Goal: Find contact information: Find contact information

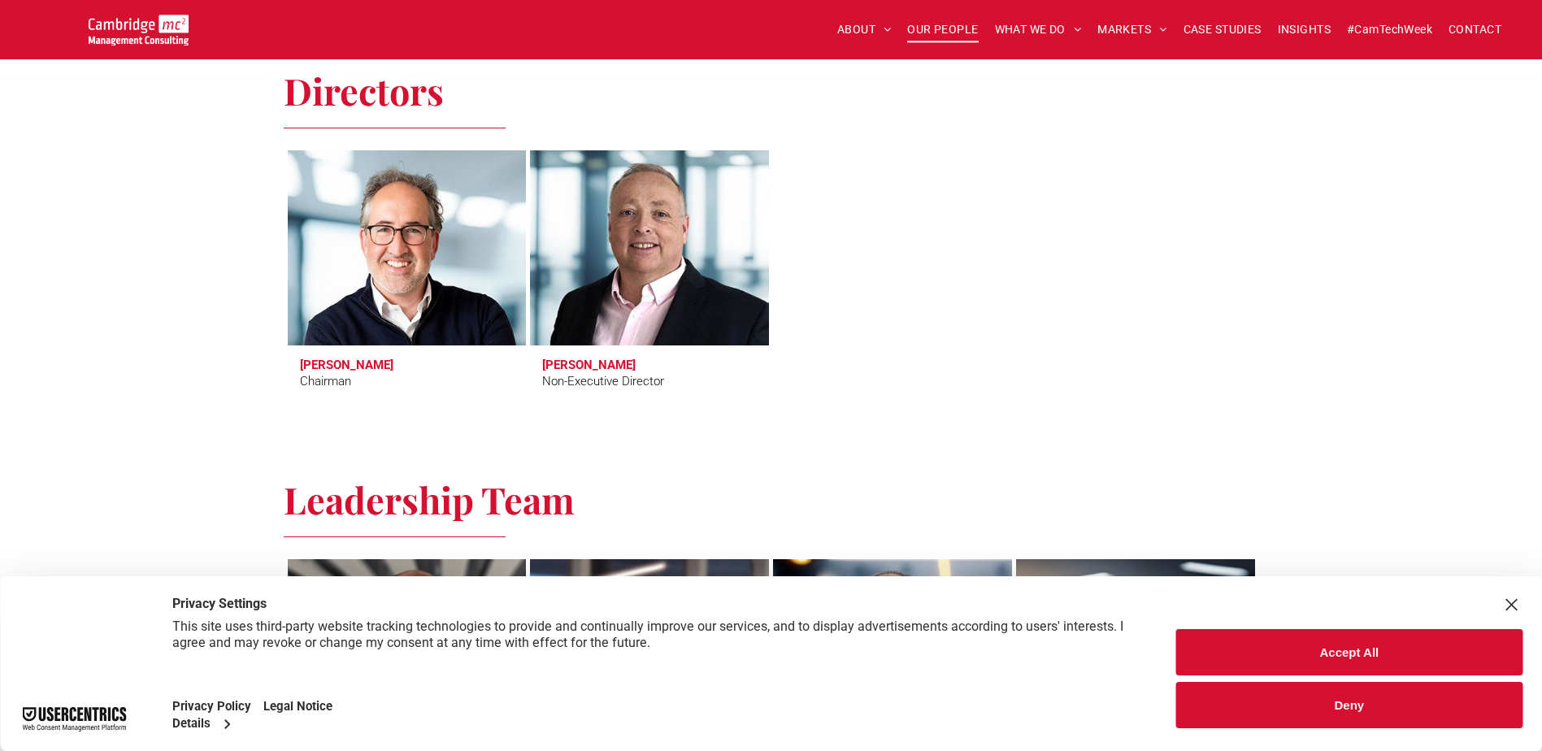
scroll to position [650, 0]
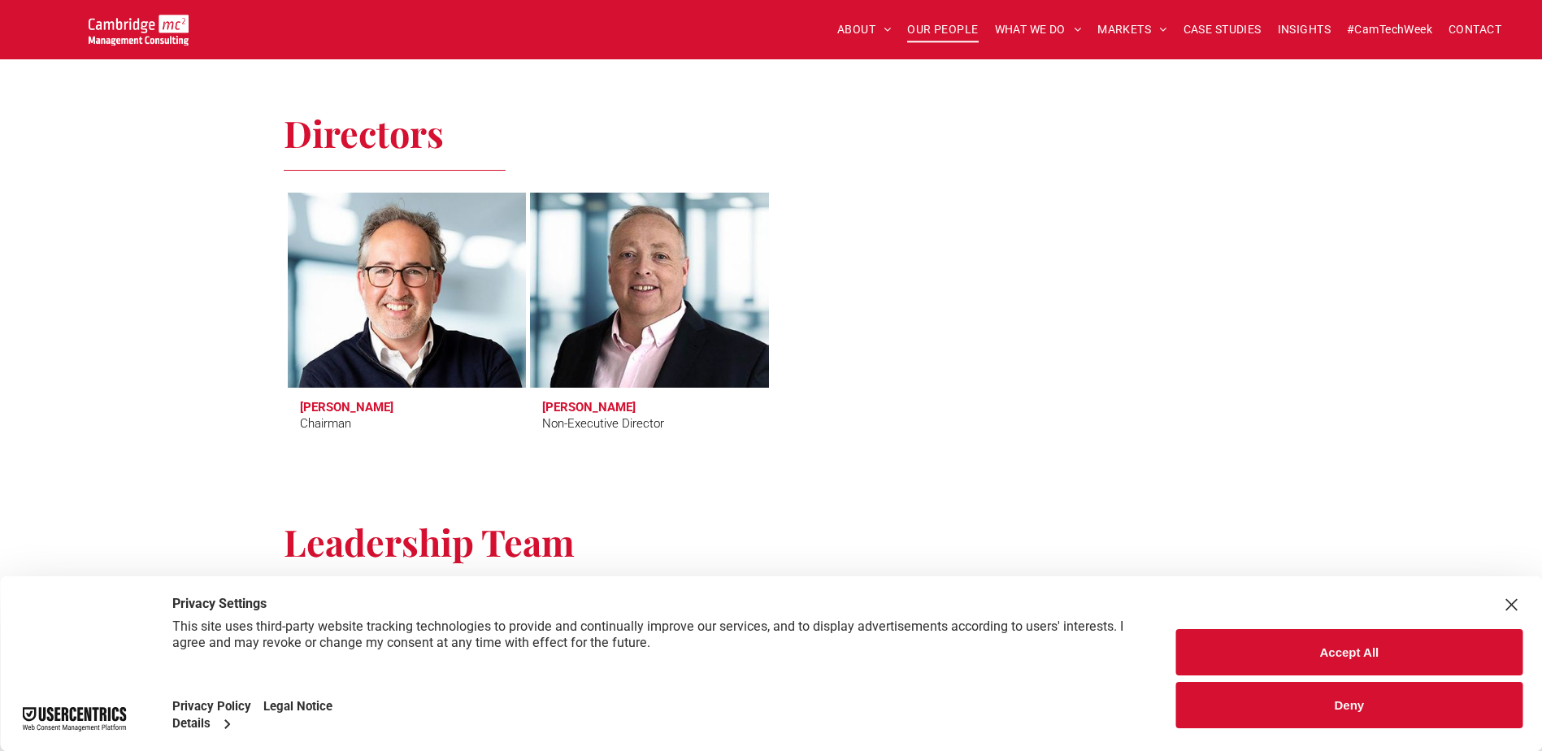
click at [351, 410] on h3 "[PERSON_NAME]" at bounding box center [346, 407] width 93 height 15
click at [318, 401] on h3 "[PERSON_NAME]" at bounding box center [346, 407] width 93 height 15
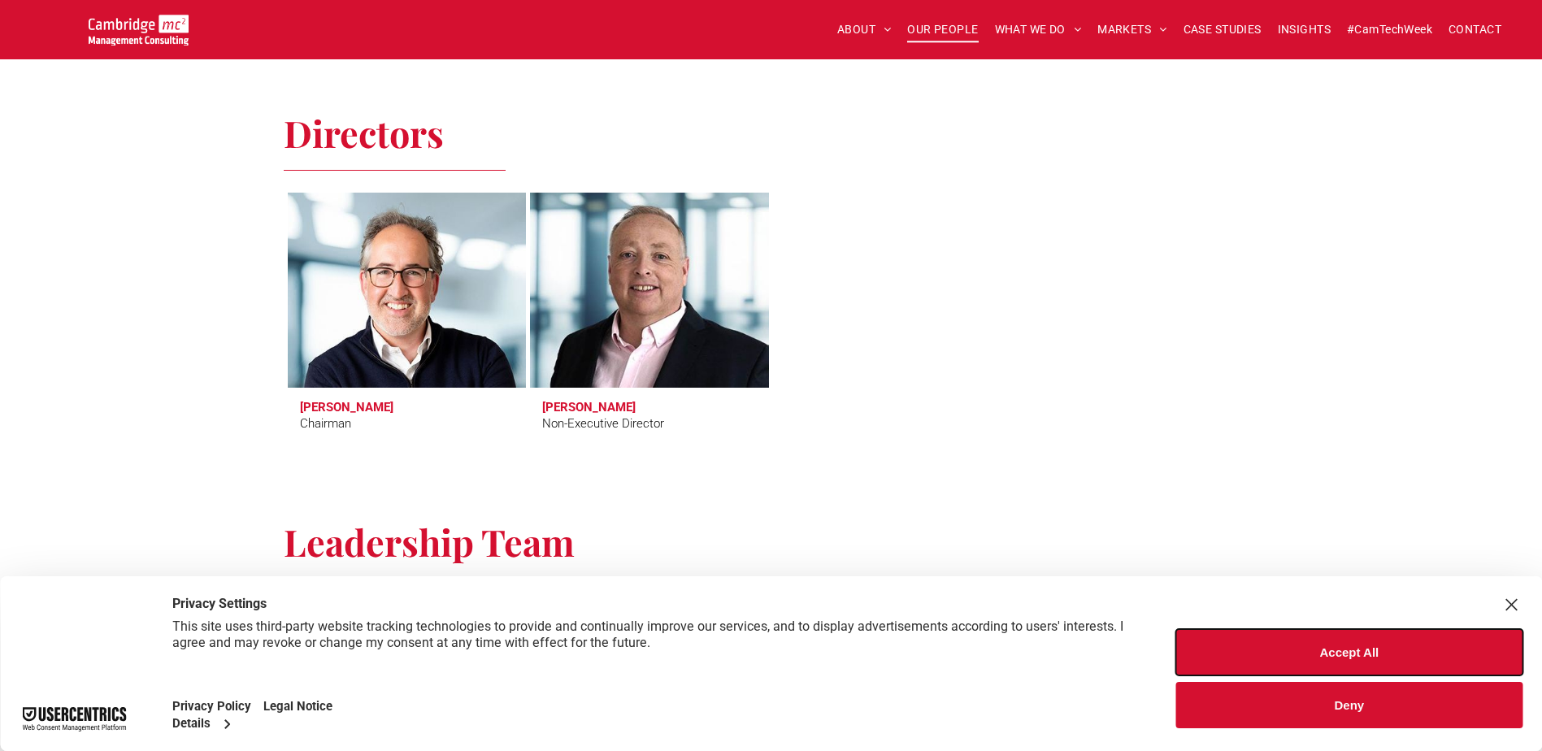
click at [1325, 649] on button "Accept All" at bounding box center [1349, 652] width 346 height 46
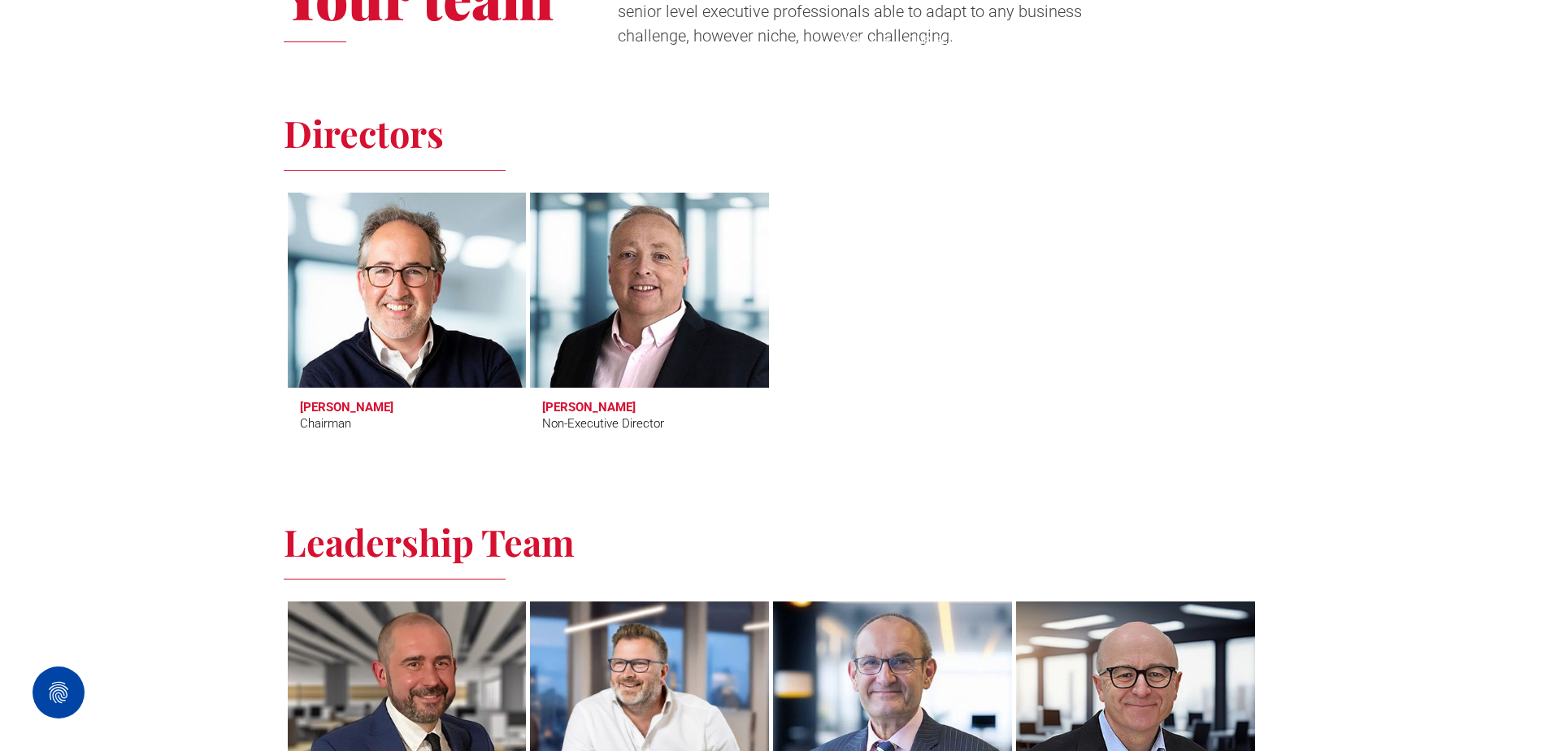
click at [406, 314] on link at bounding box center [406, 290] width 253 height 207
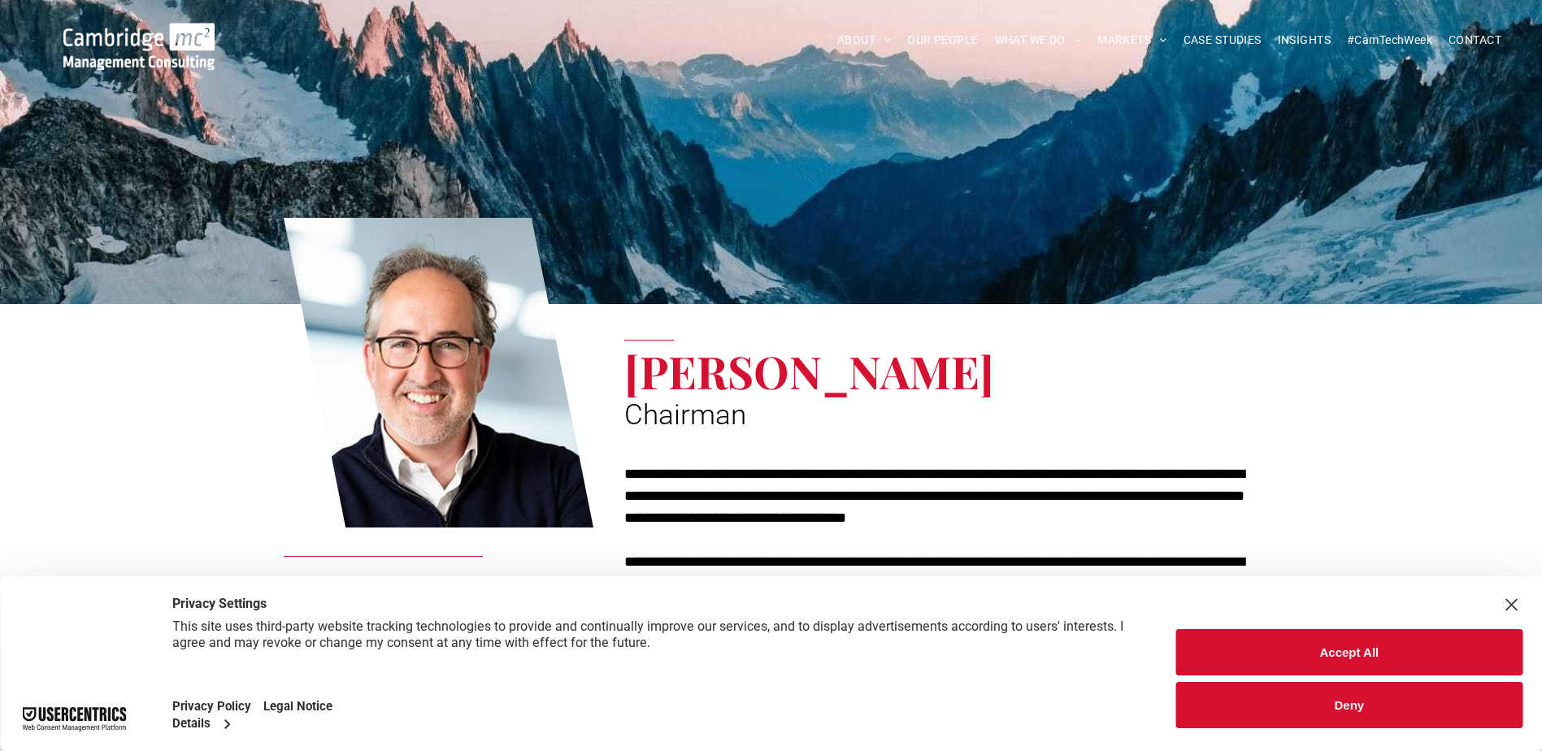
click at [685, 471] on p "**********" at bounding box center [941, 496] width 634 height 66
